Goal: Task Accomplishment & Management: Manage account settings

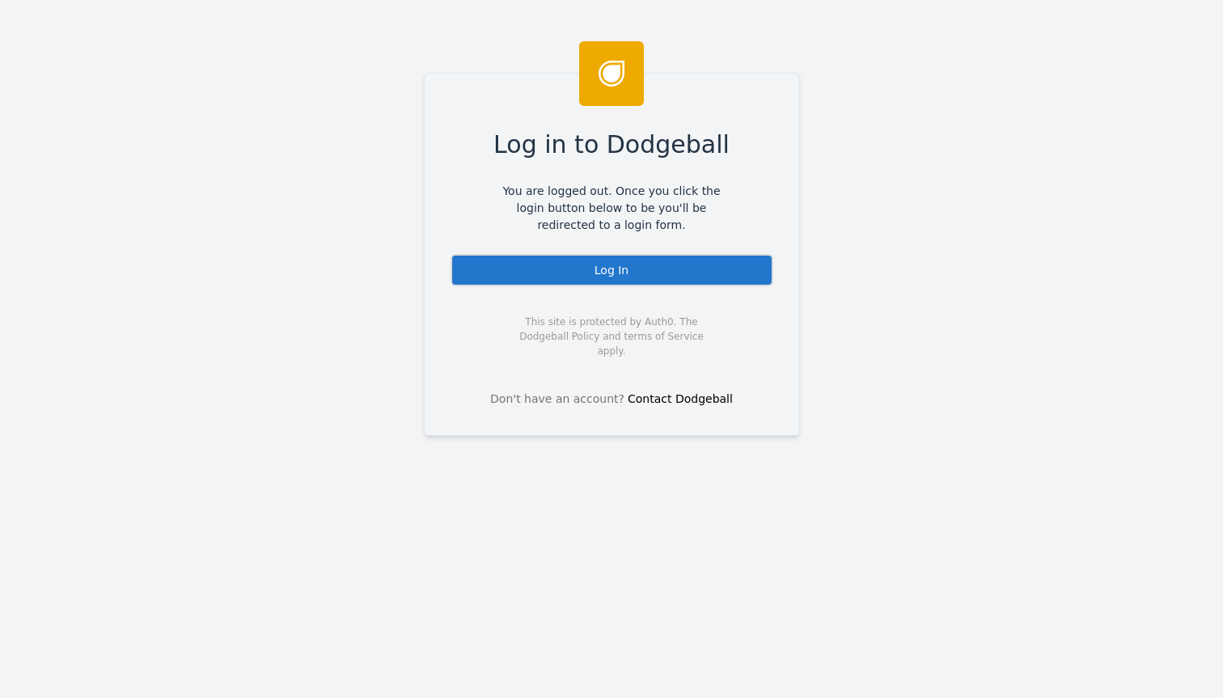
click at [598, 271] on div "Log In" at bounding box center [612, 270] width 323 height 32
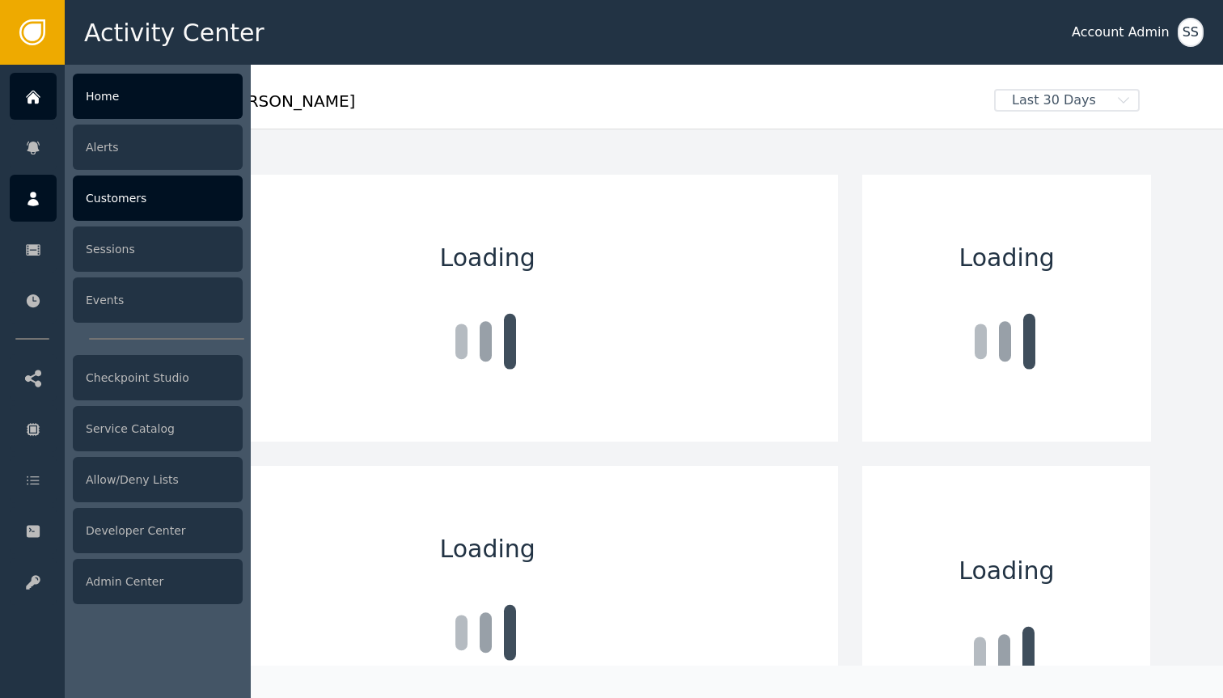
click at [20, 220] on div at bounding box center [33, 198] width 47 height 47
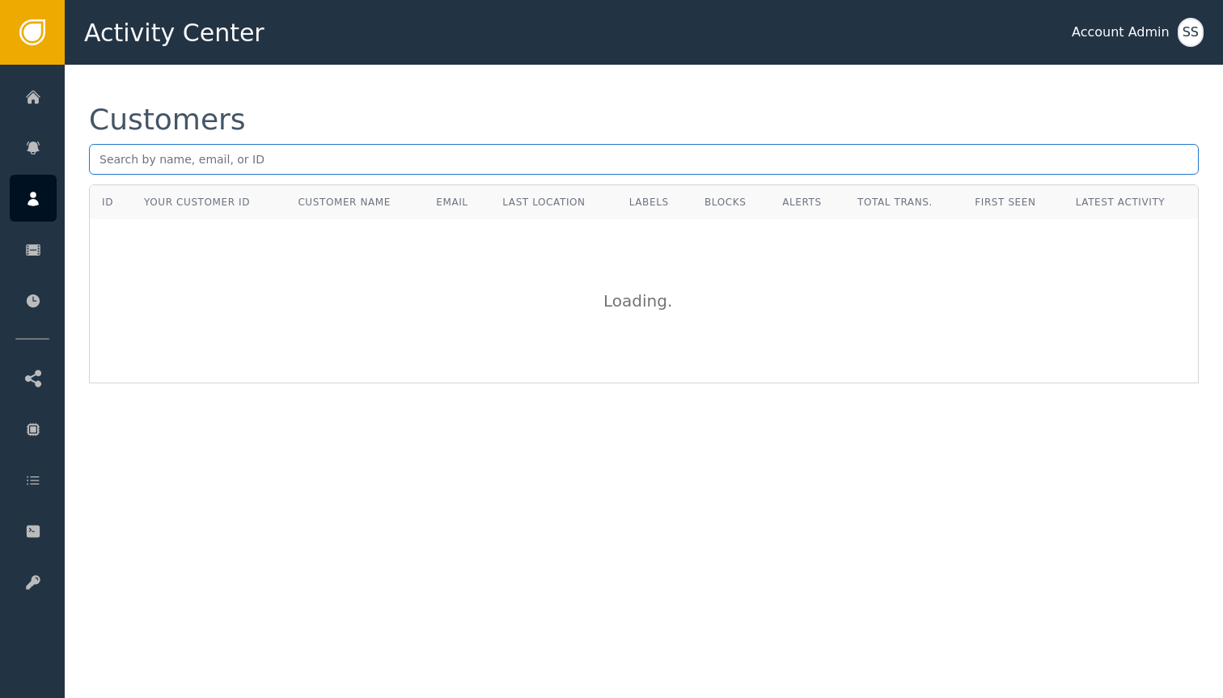
click at [314, 167] on input "text" at bounding box center [644, 159] width 1110 height 31
paste input "2a1301e6-56eb-4c2b-8b4d-0170297613a6"
type input "2a1301e6-56eb-4c2b-8b4d-0170297613a6"
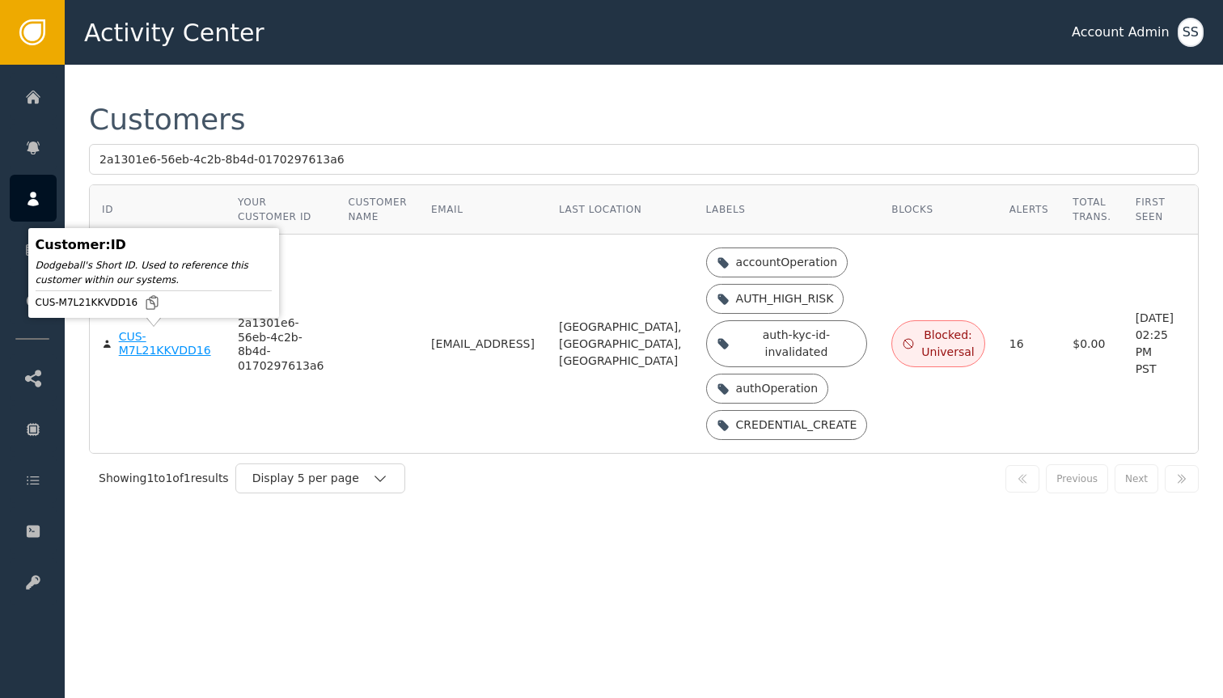
click at [140, 348] on div "CUS-M7L21KKVDD16" at bounding box center [166, 344] width 95 height 28
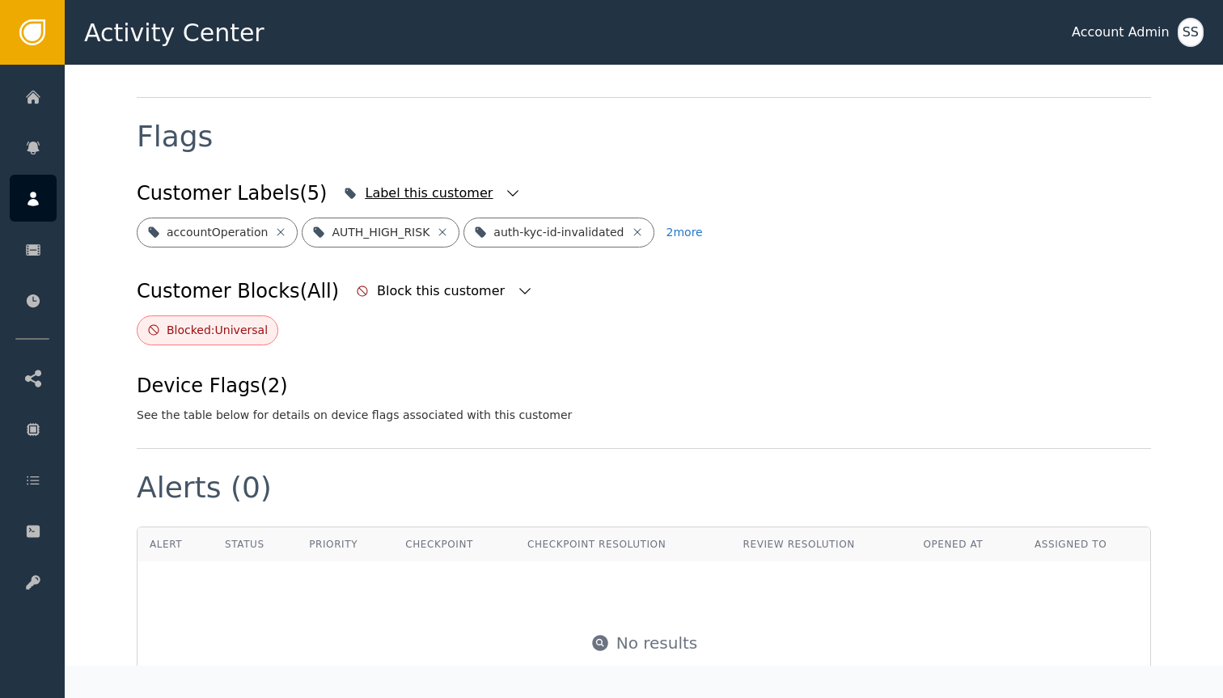
scroll to position [598, 0]
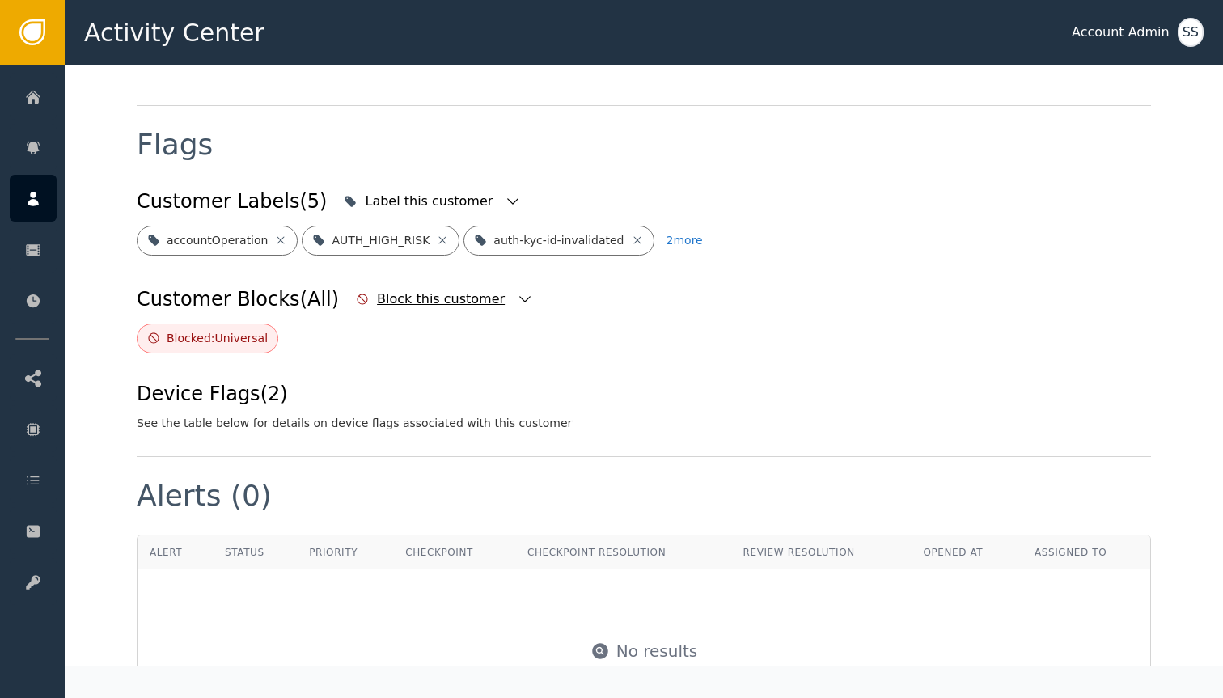
click at [517, 291] on icon "button" at bounding box center [525, 299] width 16 height 16
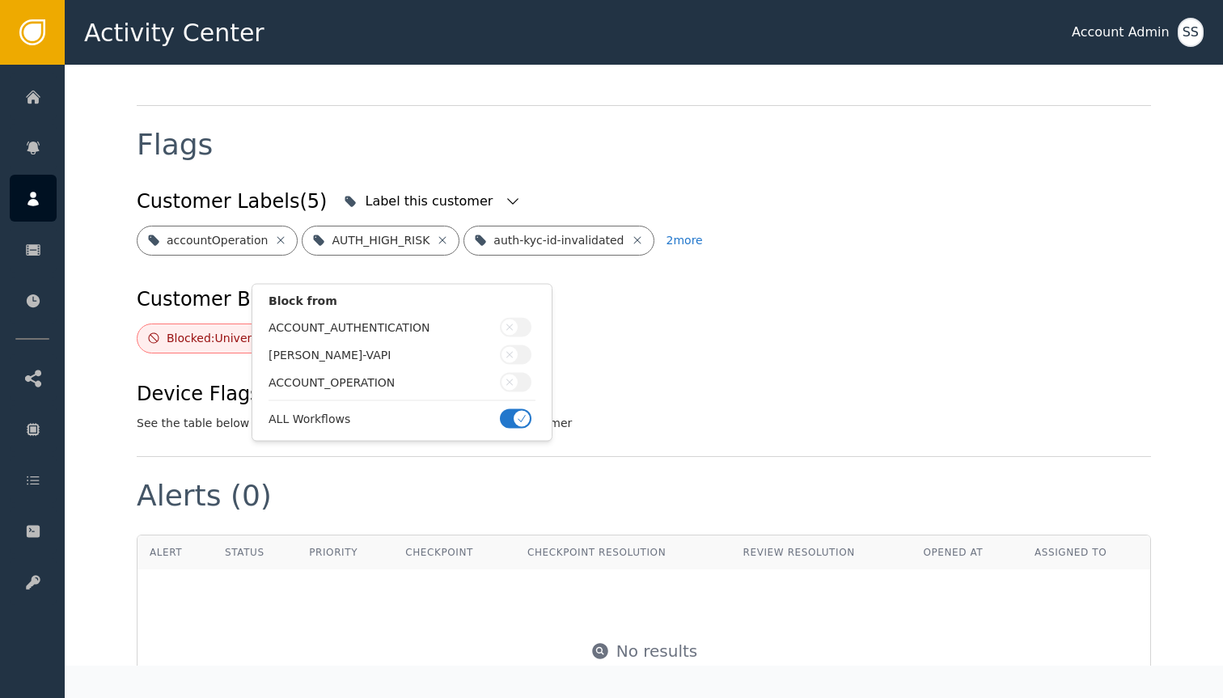
click at [516, 423] on icon "button" at bounding box center [521, 418] width 11 height 11
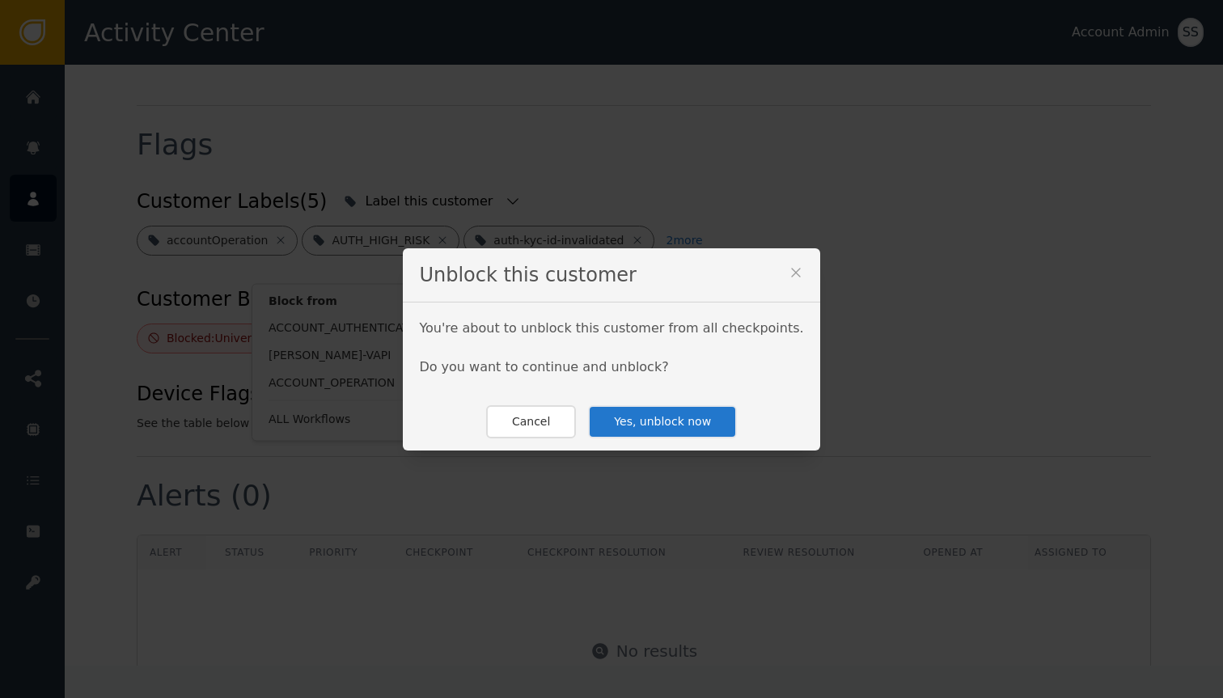
click at [677, 414] on button "Yes, unblock now" at bounding box center [662, 421] width 149 height 33
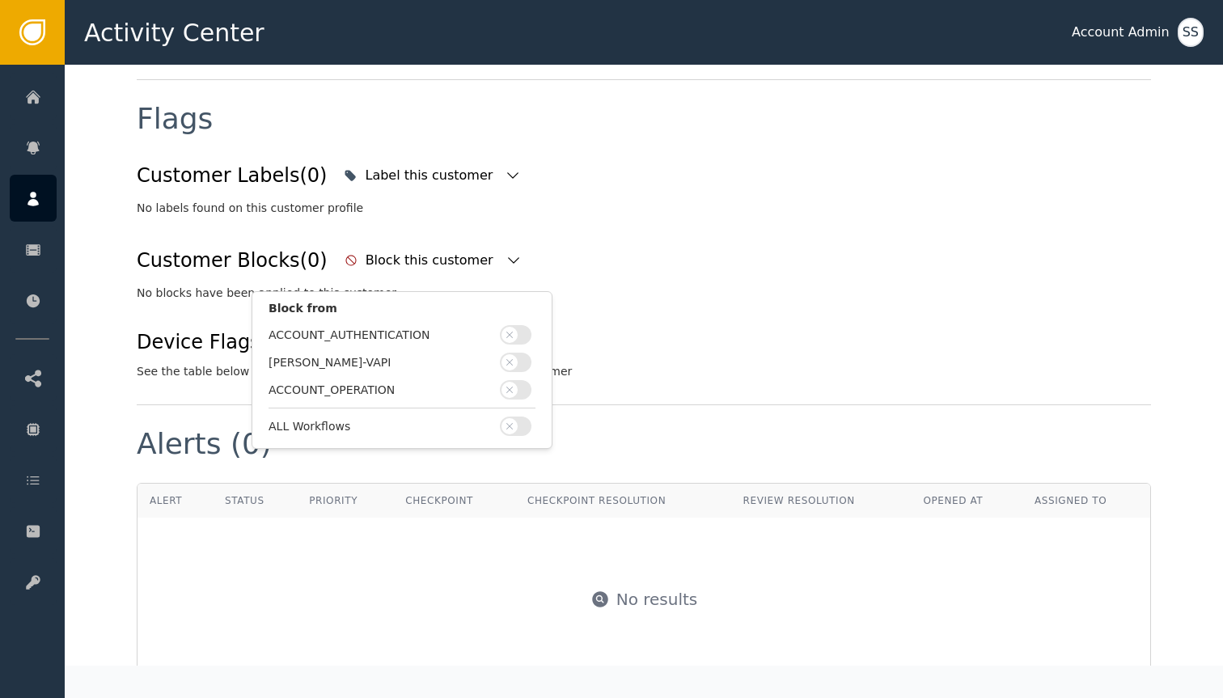
scroll to position [606, 0]
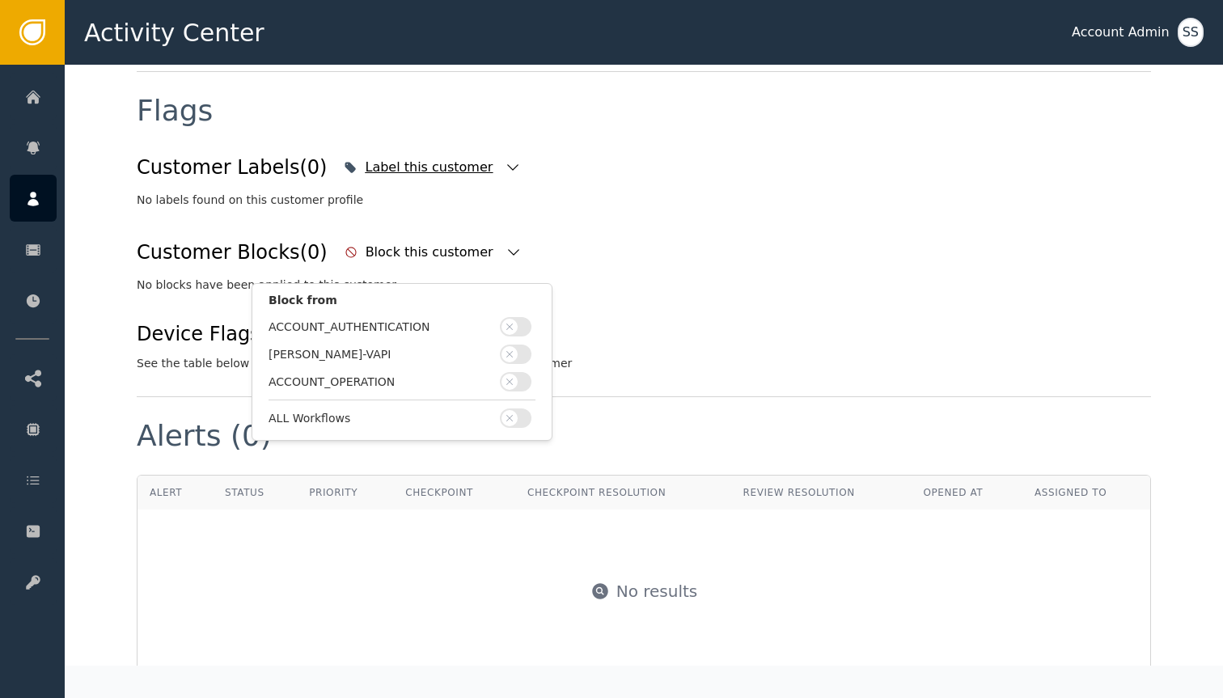
click at [474, 176] on div "Label this customer" at bounding box center [432, 168] width 185 height 36
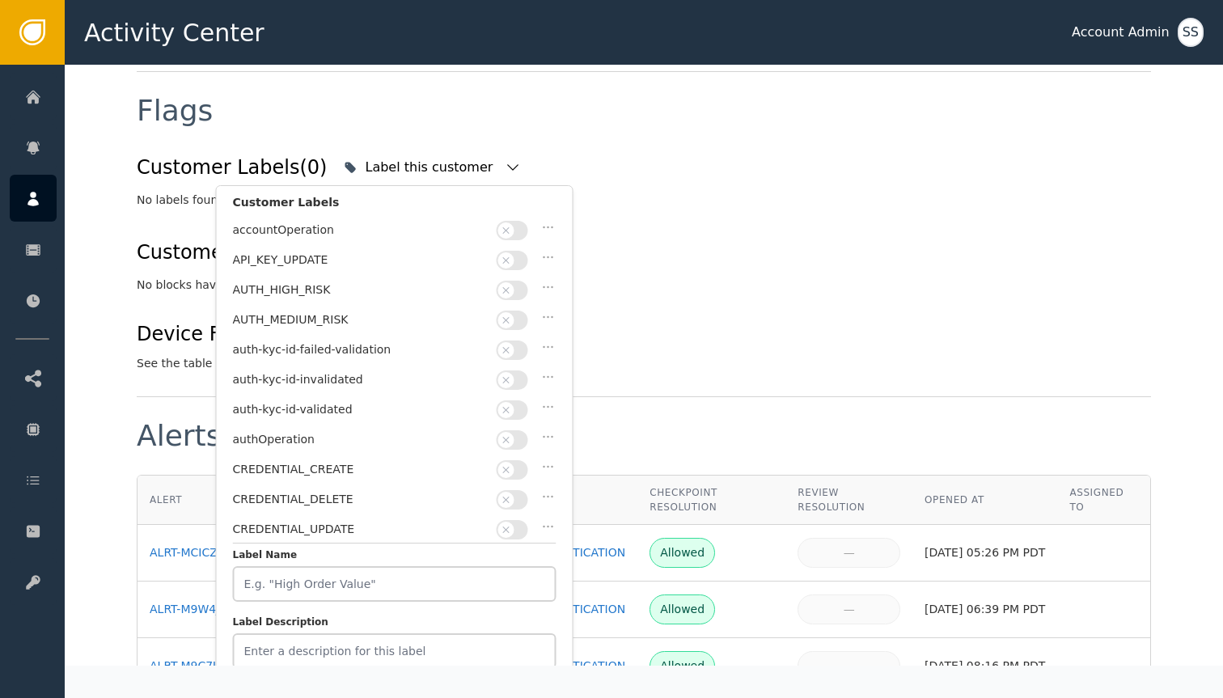
click at [692, 230] on div "Customer Labels (0) Label this customer Customer Labels accountOperation API_KE…" at bounding box center [644, 261] width 1014 height 222
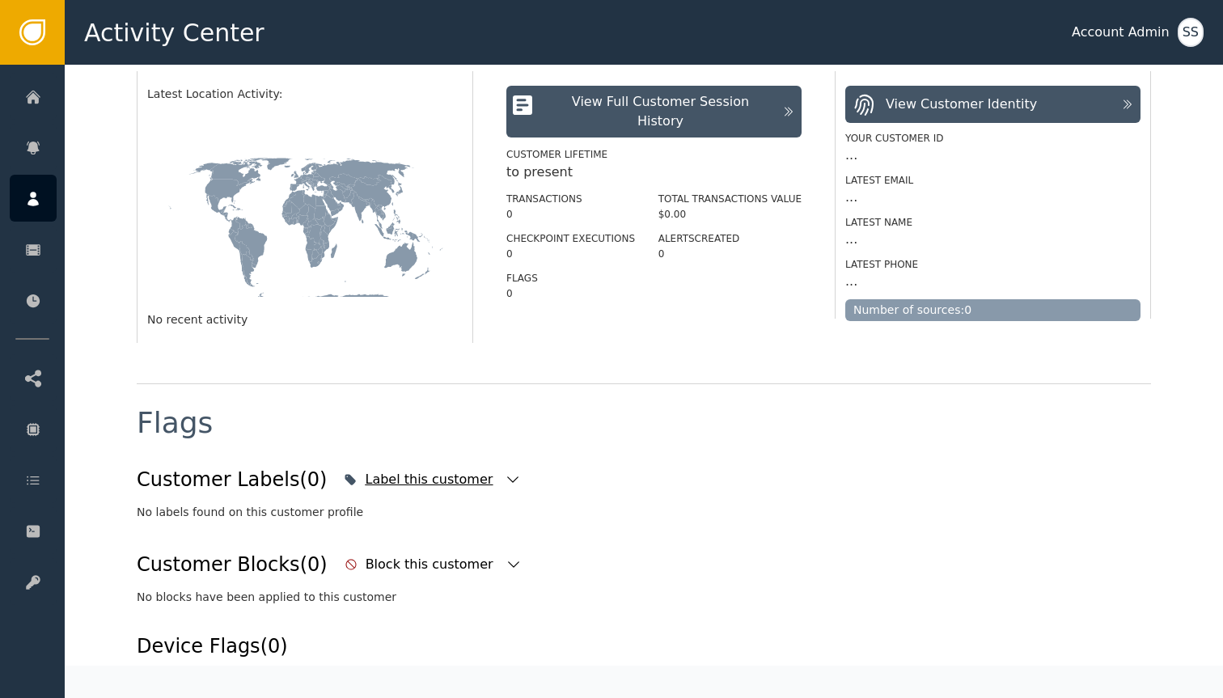
scroll to position [0, 0]
